Goal: Information Seeking & Learning: Learn about a topic

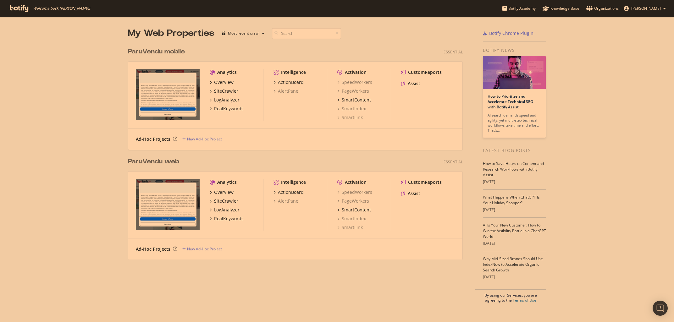
scroll to position [322, 674]
click at [221, 93] on div "SiteCrawler" at bounding box center [226, 91] width 24 height 6
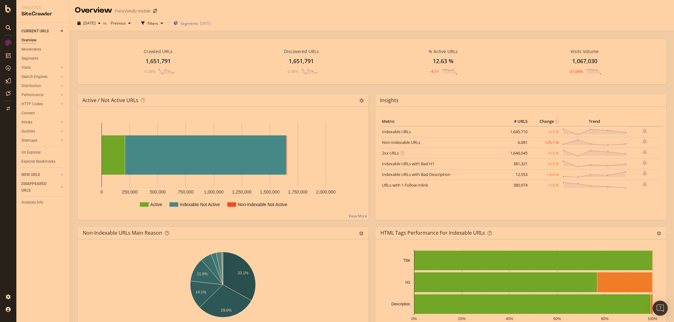
click at [211, 21] on div "[DATE]" at bounding box center [205, 23] width 11 height 5
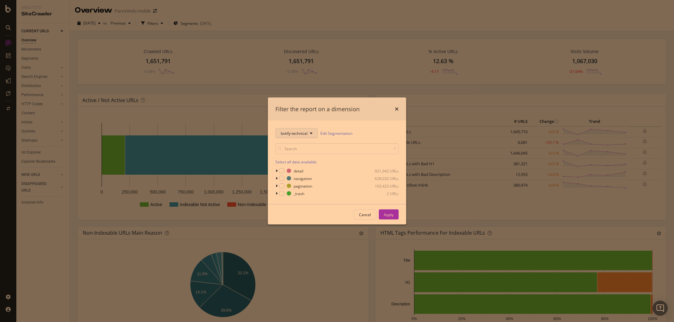
click at [299, 135] on span "botify-technical" at bounding box center [294, 132] width 27 height 5
click at [291, 159] on div "pagetype" at bounding box center [300, 155] width 51 height 9
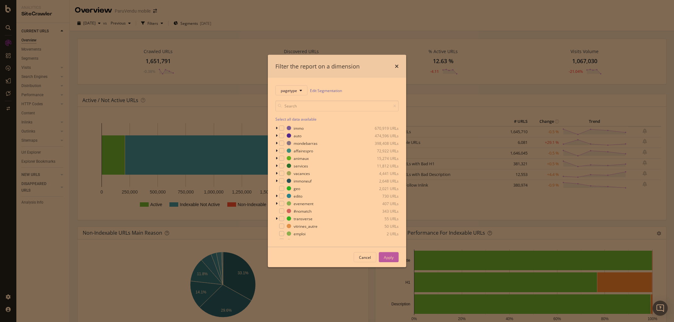
click at [387, 255] on div "Apply" at bounding box center [389, 256] width 10 height 5
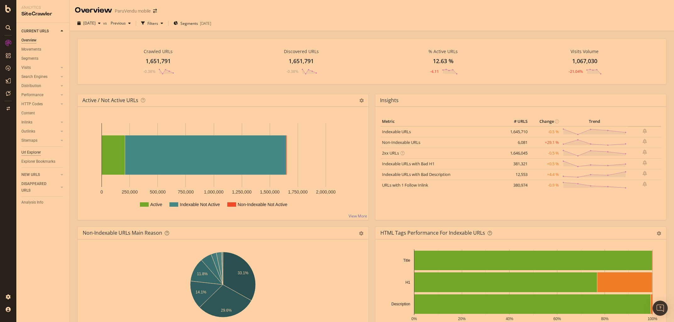
click at [32, 153] on div "Url Explorer" at bounding box center [30, 152] width 19 height 7
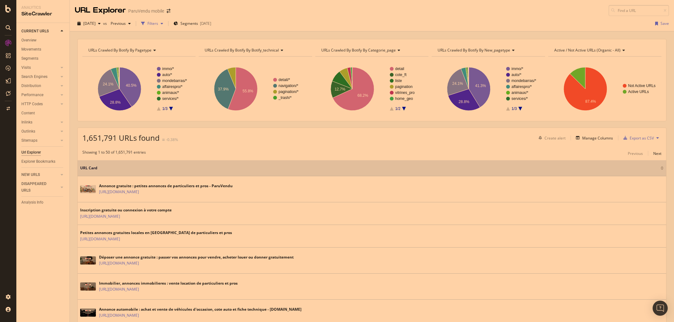
click at [158, 24] on div "Filters" at bounding box center [152, 23] width 11 height 5
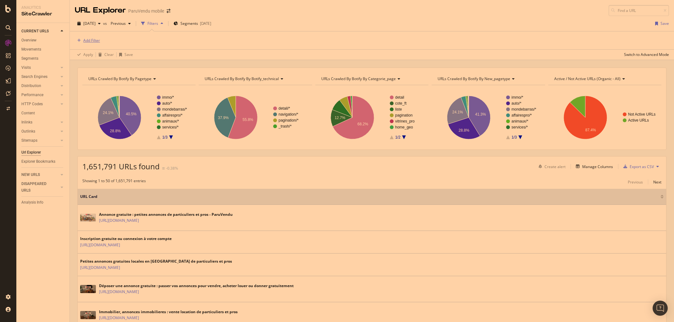
click at [88, 41] on div "Add Filter" at bounding box center [91, 40] width 17 height 5
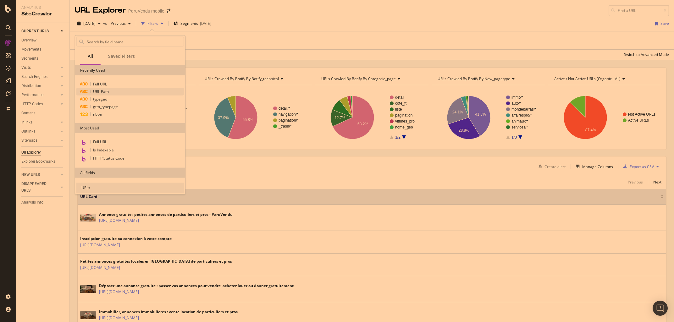
click at [109, 92] on span "URL Path" at bounding box center [101, 91] width 16 height 5
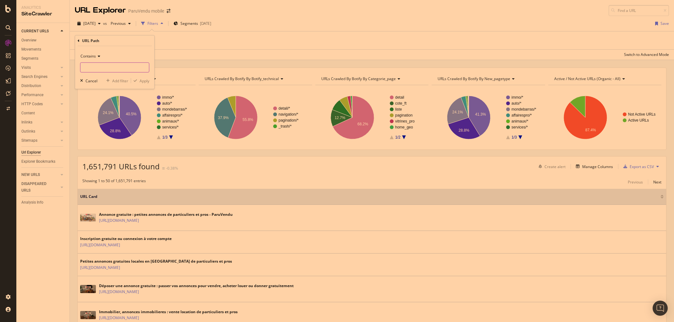
click at [92, 70] on input "text" at bounding box center [114, 68] width 68 height 10
type input "r"
type input "y"
type input "terrain-constructible"
click at [145, 80] on div "Apply" at bounding box center [144, 80] width 10 height 5
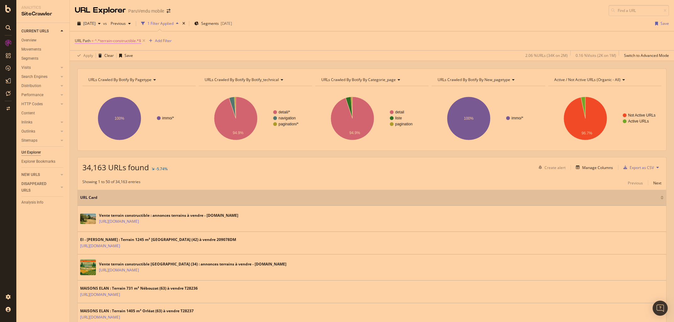
click at [112, 41] on span "^.*terrain-constructible.*$" at bounding box center [118, 40] width 46 height 9
click at [96, 68] on input "terrain-constructible" at bounding box center [109, 67] width 59 height 10
click at [96, 67] on input "terrain-constructible" at bounding box center [109, 67] width 59 height 10
type input "terrain-non-constructible"
click at [143, 79] on div "Apply" at bounding box center [144, 80] width 10 height 5
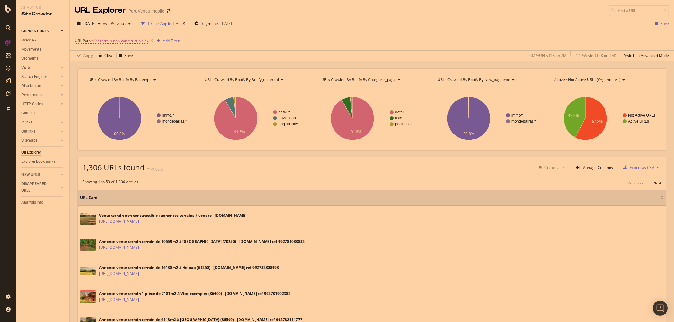
click at [129, 42] on span "^.*terrain-non-constructible.*$" at bounding box center [122, 40] width 54 height 9
click at [96, 68] on input "terrain-non-constructible" at bounding box center [109, 67] width 59 height 10
click at [94, 69] on input "terrain-non-constructible" at bounding box center [109, 67] width 59 height 10
drag, startPoint x: 94, startPoint y: 69, endPoint x: 247, endPoint y: 73, distance: 152.4
click at [140, 72] on input "terrain-non-constructible" at bounding box center [109, 67] width 59 height 10
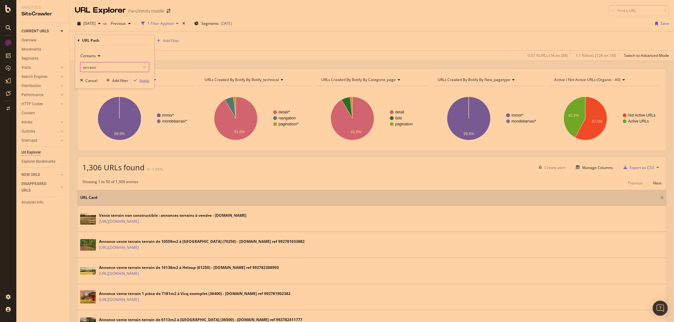
type input "terrain/"
click at [141, 81] on div "Apply" at bounding box center [144, 80] width 10 height 5
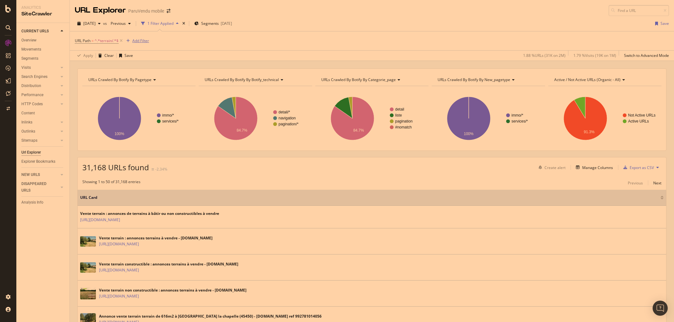
click at [143, 42] on div "Add Filter" at bounding box center [140, 40] width 17 height 5
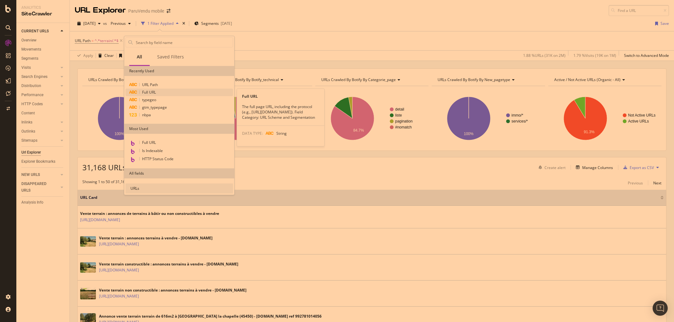
click at [146, 92] on span "Full URL" at bounding box center [149, 92] width 14 height 5
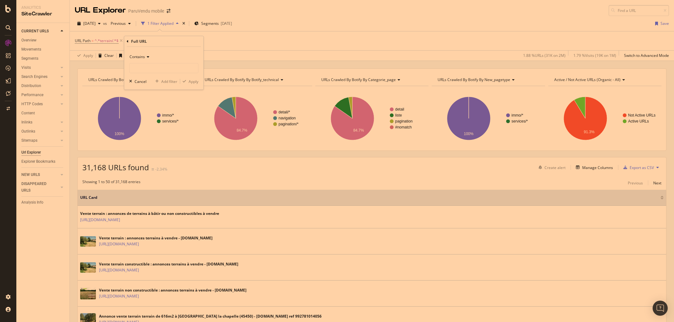
click at [136, 55] on span "Contains" at bounding box center [136, 56] width 15 height 5
click at [141, 126] on span "Doesn't contain" at bounding box center [145, 126] width 27 height 5
click at [151, 70] on input "text" at bounding box center [163, 68] width 68 height 10
type input "constructible"
click at [193, 84] on div "Apply" at bounding box center [193, 81] width 10 height 5
